Goal: Task Accomplishment & Management: Manage account settings

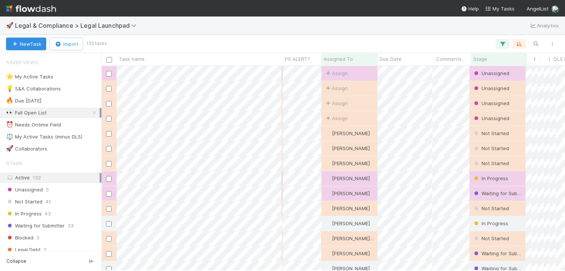
scroll to position [0, 0]
click at [65, 79] on div "⭐ My Active Tasks 26" at bounding box center [53, 76] width 94 height 9
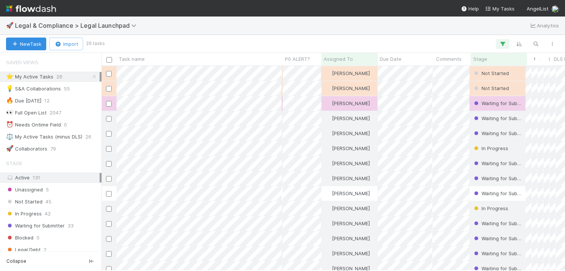
scroll to position [205, 464]
click at [485, 59] on span "Stage" at bounding box center [480, 59] width 14 height 8
click at [499, 71] on div "Sort First → Last" at bounding box center [517, 73] width 86 height 11
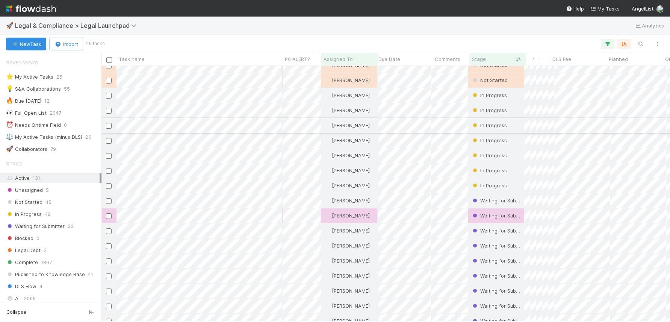
scroll to position [24, 1]
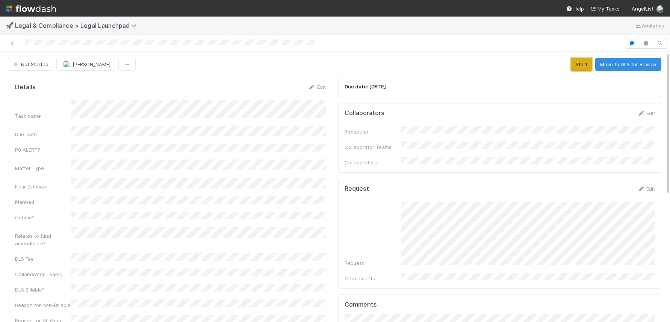
click at [582, 66] on button "Start" at bounding box center [581, 64] width 21 height 13
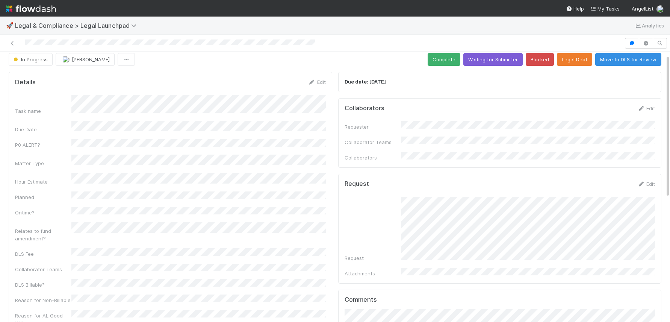
scroll to position [18, 0]
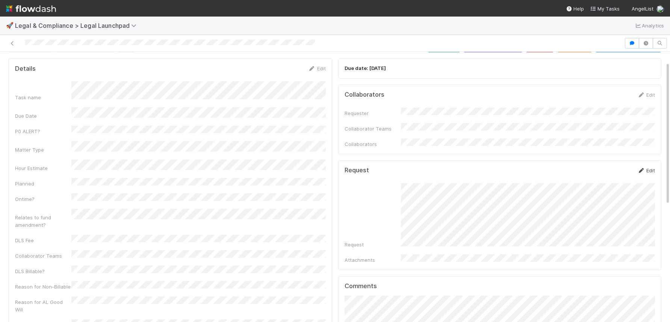
click at [643, 168] on icon at bounding box center [642, 170] width 8 height 5
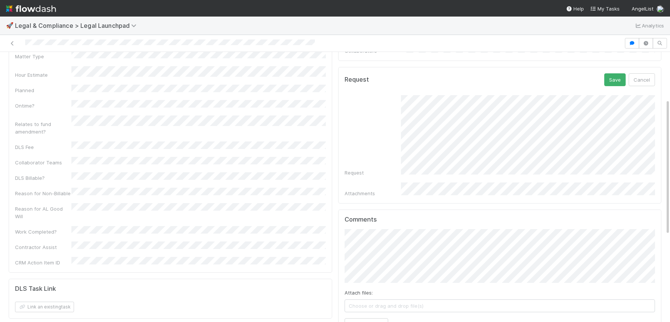
scroll to position [94, 0]
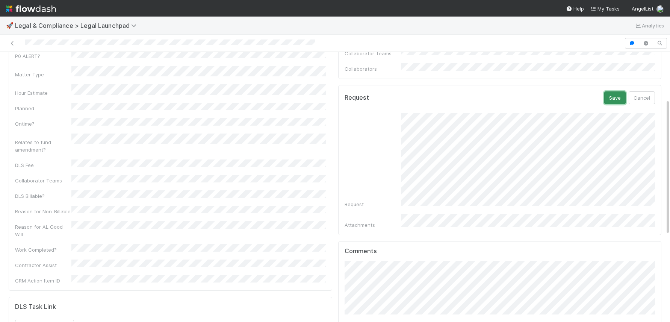
click at [621, 91] on button "Save" at bounding box center [615, 97] width 21 height 13
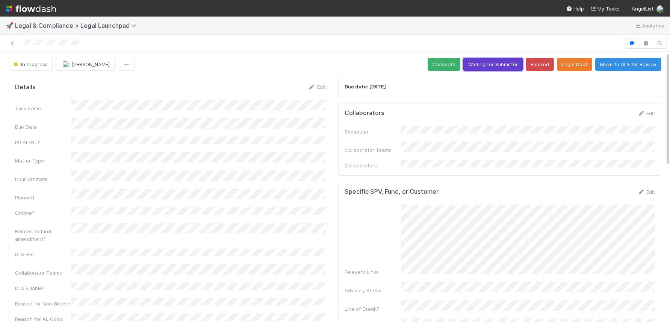
click at [482, 66] on button "Waiting for Submitter" at bounding box center [493, 64] width 59 height 13
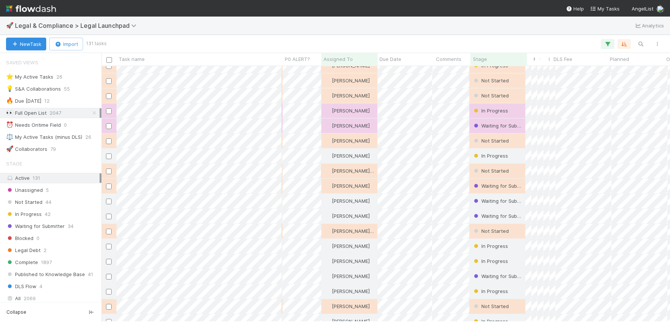
drag, startPoint x: 245, startPoint y: 116, endPoint x: 247, endPoint y: 121, distance: 5.2
click at [247, 121] on div "Assign Unassigned 8/18/25, 5:43:50 PM 0 0 Assign Unassigned 8/18/25, 4:54:17 PM…" at bounding box center [386, 193] width 569 height 255
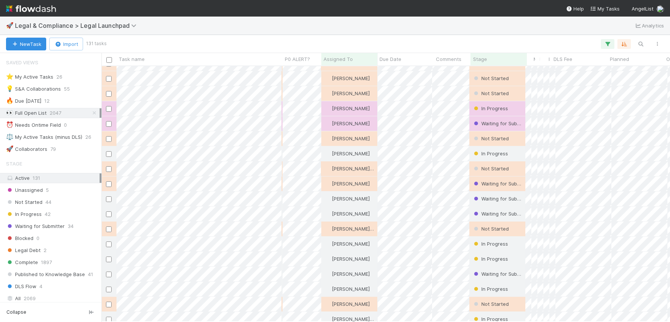
scroll to position [0, 2]
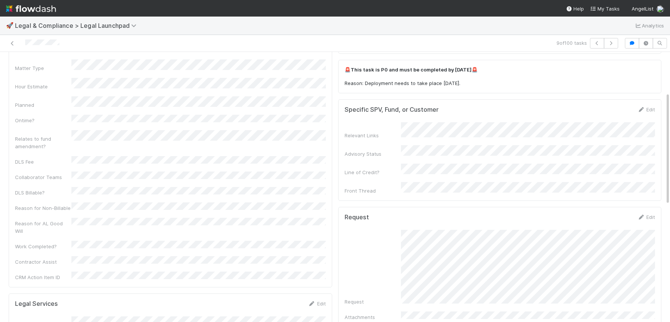
scroll to position [102, 0]
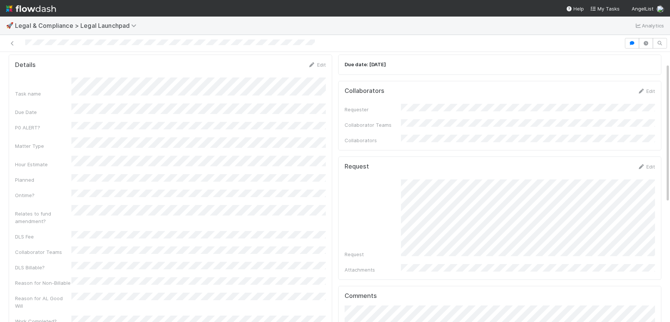
drag, startPoint x: 316, startPoint y: 43, endPoint x: 56, endPoint y: 36, distance: 259.5
click at [58, 36] on div at bounding box center [335, 43] width 670 height 17
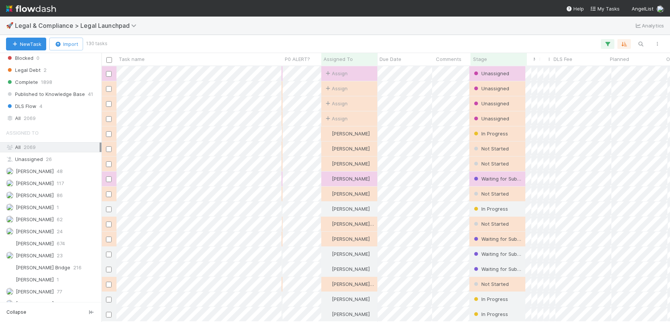
scroll to position [201, 0]
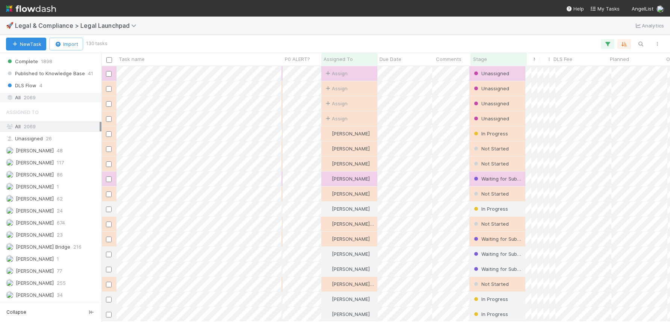
click at [33, 100] on span "2069" at bounding box center [30, 97] width 12 height 9
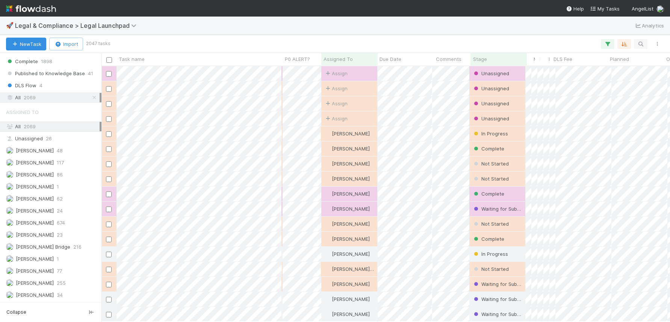
scroll to position [255, 569]
click at [644, 45] on icon "button" at bounding box center [641, 44] width 8 height 7
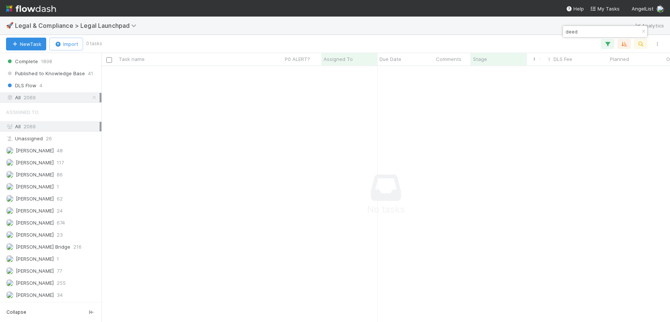
type input "deed"
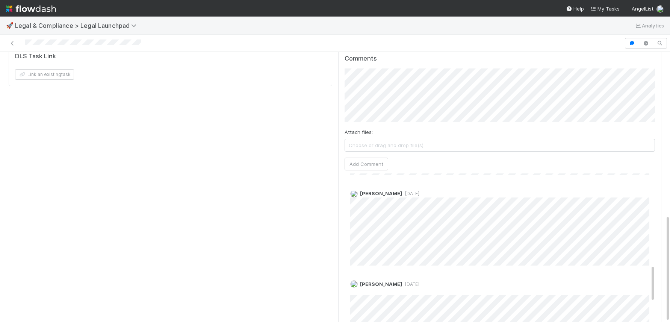
scroll to position [362, 0]
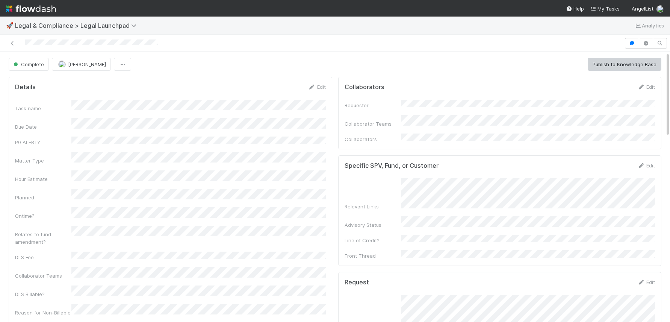
scroll to position [0, 2]
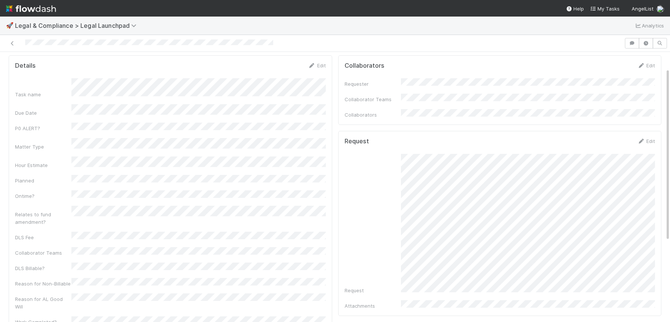
scroll to position [29, 0]
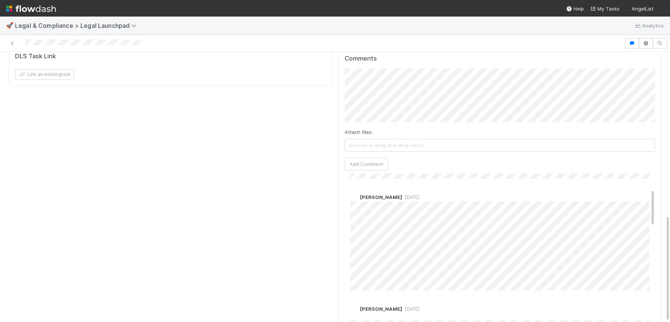
scroll to position [104, 0]
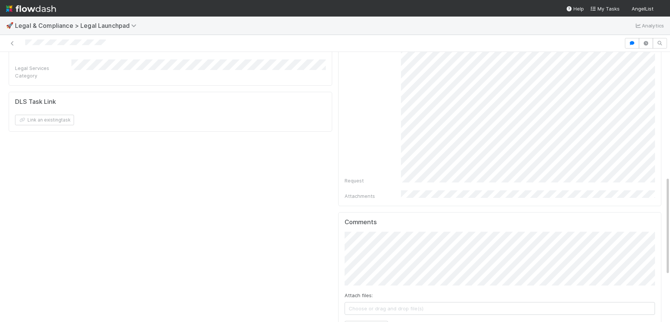
scroll to position [279, 0]
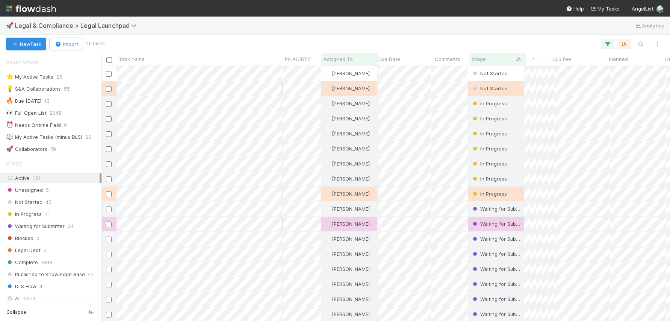
scroll to position [3, 1]
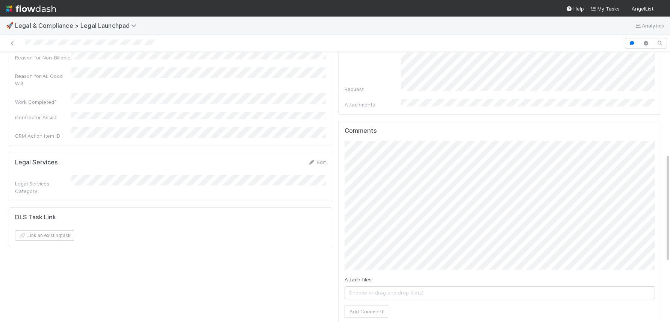
scroll to position [251, 0]
click at [374, 306] on button "Add Comment" at bounding box center [367, 312] width 44 height 13
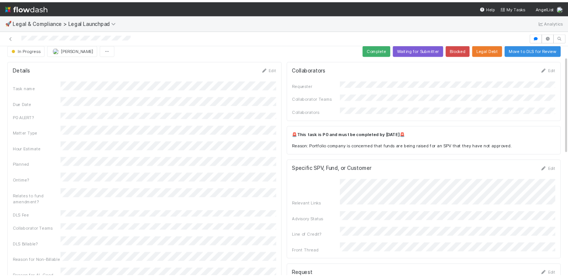
scroll to position [0, 0]
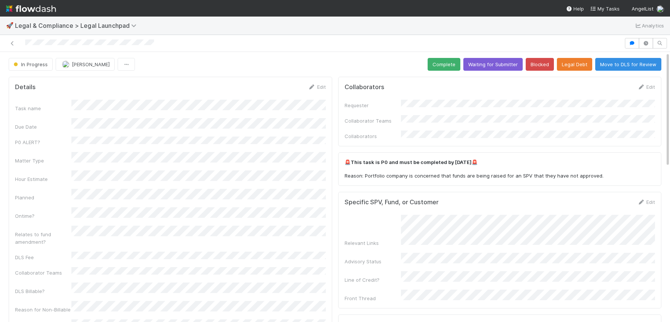
drag, startPoint x: 163, startPoint y: 39, endPoint x: 154, endPoint y: 45, distance: 10.5
click at [154, 45] on div at bounding box center [312, 43] width 619 height 11
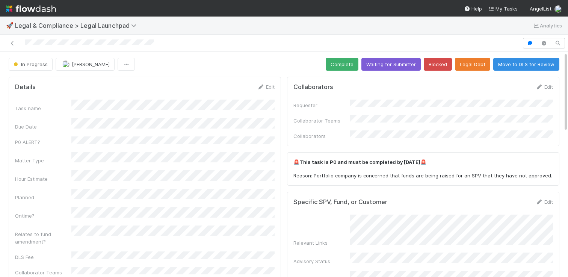
click at [171, 44] on div at bounding box center [261, 43] width 517 height 11
drag, startPoint x: 167, startPoint y: 44, endPoint x: 23, endPoint y: 42, distance: 144.4
click at [23, 42] on div at bounding box center [261, 43] width 517 height 11
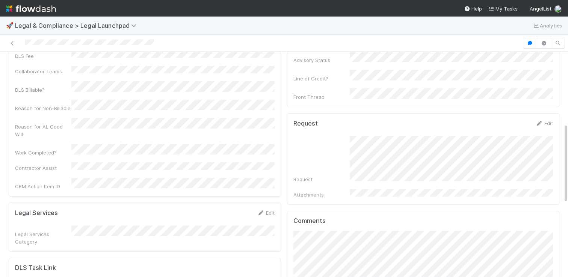
scroll to position [182, 0]
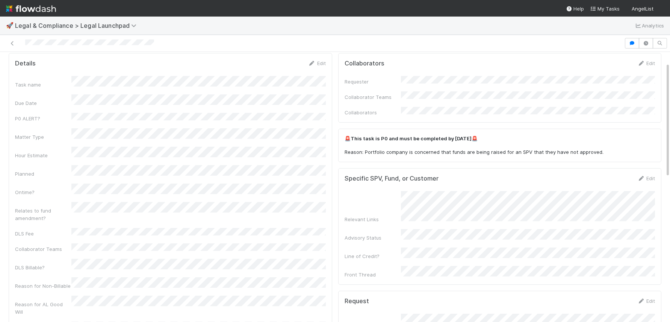
scroll to position [25, 0]
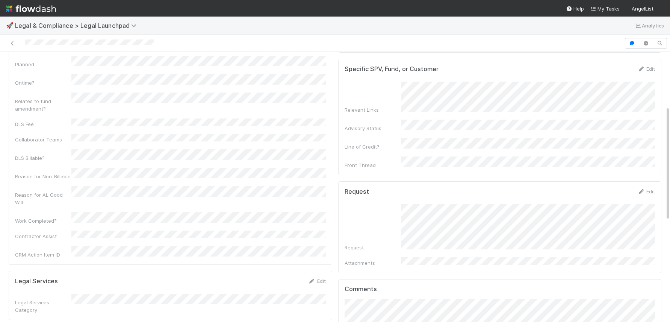
scroll to position [127, 0]
